Goal: Complete application form

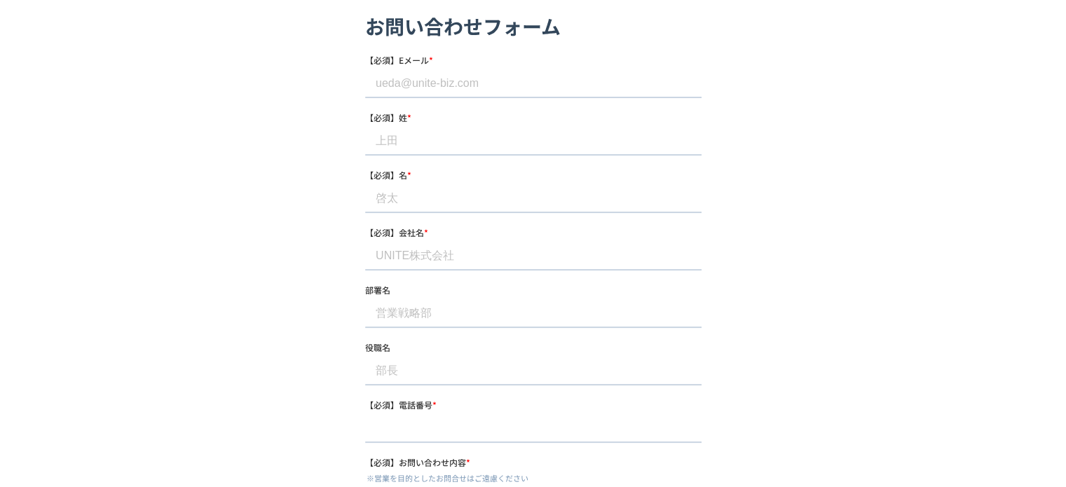
scroll to position [140, 0]
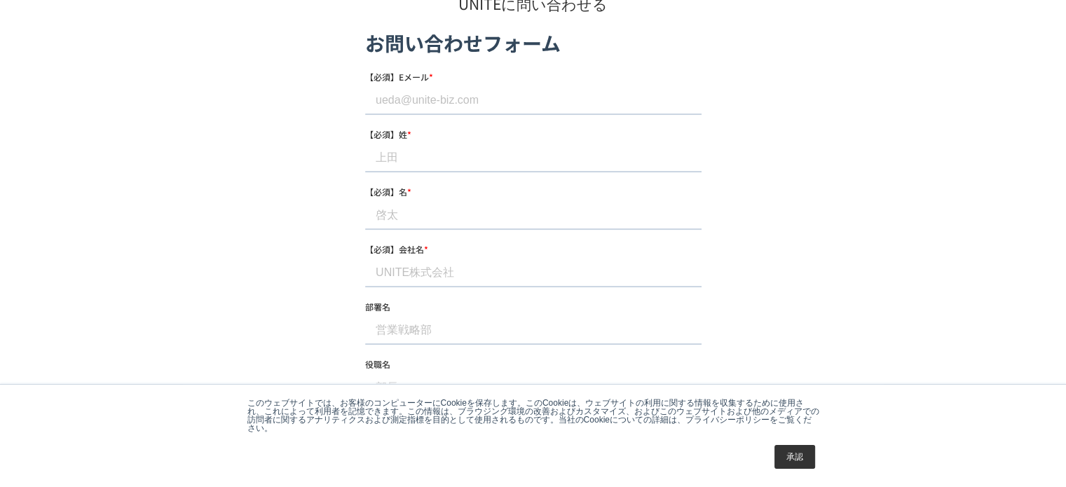
click at [430, 100] on input "【必須】Eメール *" at bounding box center [533, 100] width 336 height 28
paste input "[EMAIL_ADDRESS][DOMAIN_NAME]"
type input "[EMAIL_ADDRESS][DOMAIN_NAME]"
drag, startPoint x: 451, startPoint y: 168, endPoint x: 444, endPoint y: 115, distance: 53.6
click at [450, 169] on input "【必須】姓 *" at bounding box center [533, 158] width 336 height 28
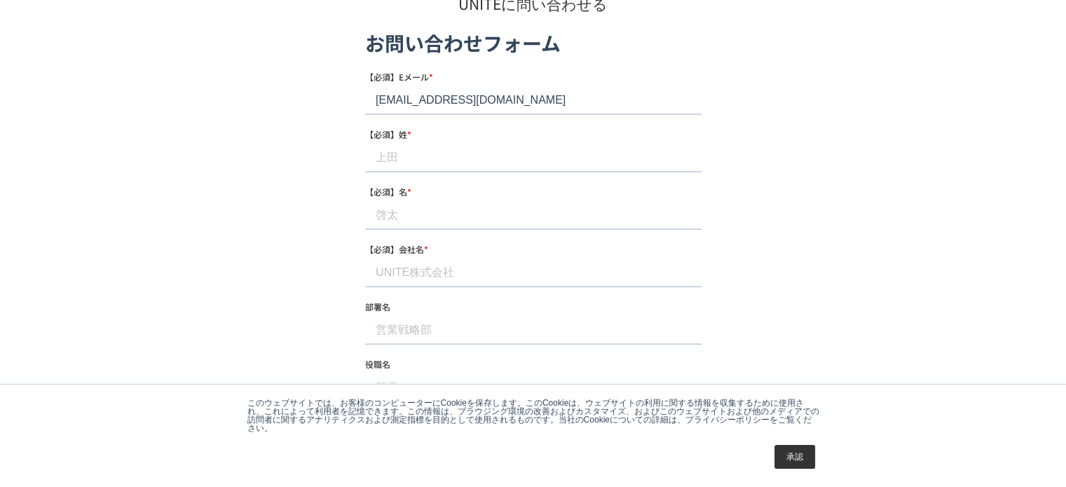
paste input "[PERSON_NAME]"
type input "[PERSON_NAME]"
drag, startPoint x: 449, startPoint y: 217, endPoint x: 415, endPoint y: 215, distance: 33.7
click at [449, 217] on input "【必須】名 *" at bounding box center [533, 215] width 336 height 28
paste input "[PERSON_NAME]"
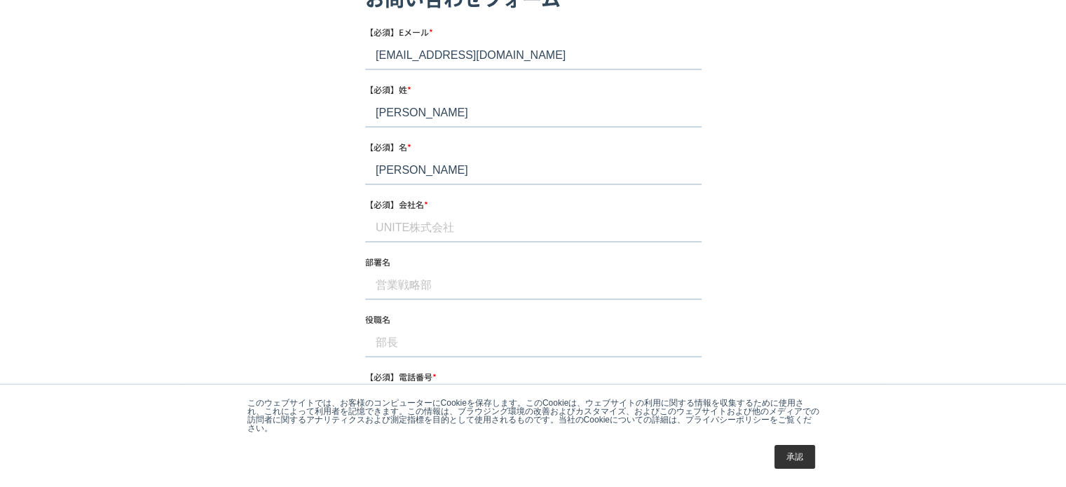
scroll to position [210, 0]
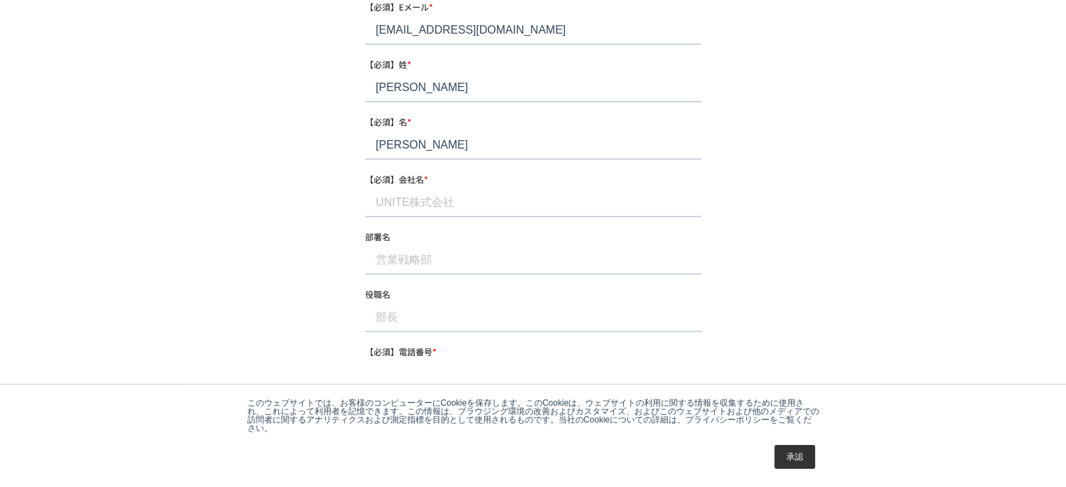
type input "[PERSON_NAME]"
click at [405, 202] on input "【必須】会社名 *" at bounding box center [533, 203] width 336 height 28
paste input "株式会社モアコネクツ"
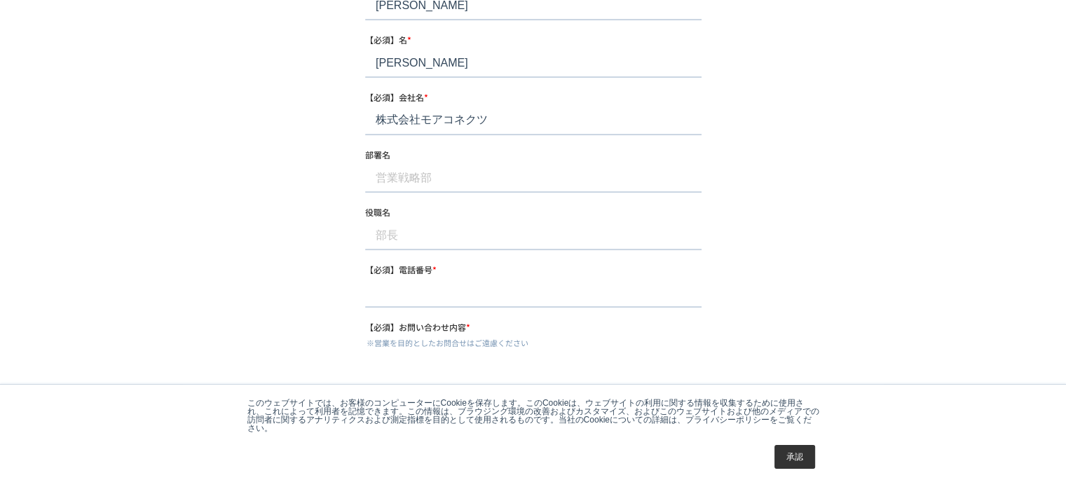
scroll to position [491, 0]
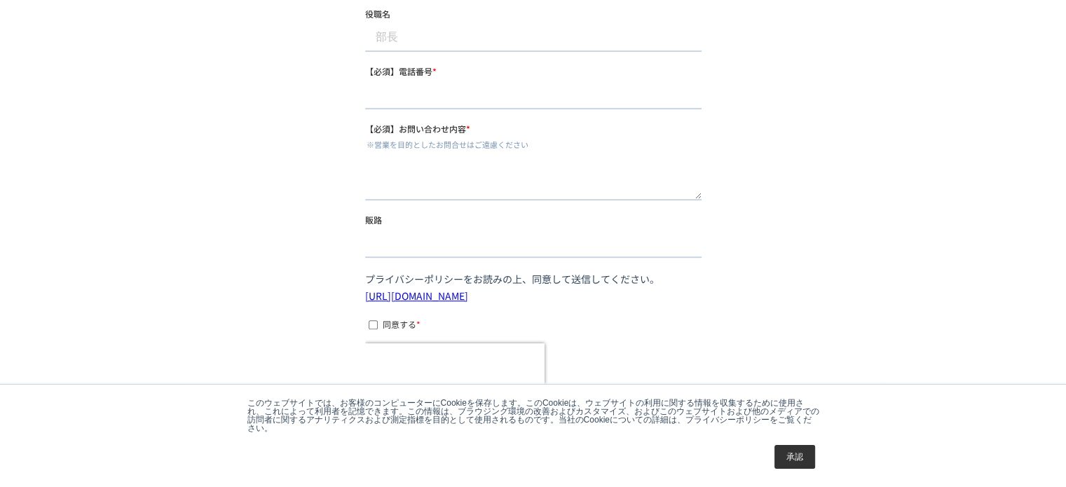
type input "株式会社モアコネクツ"
